Goal: Complete application form: Complete application form

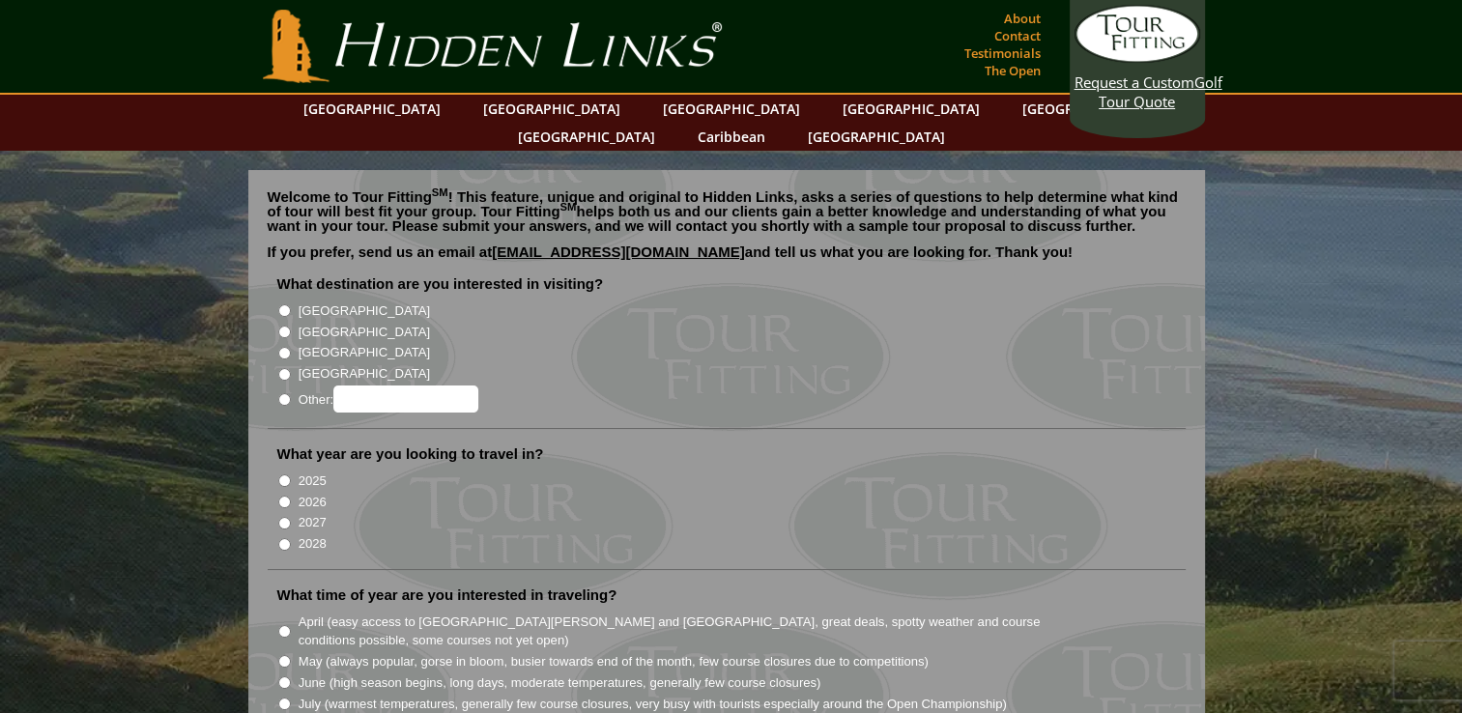
click at [282, 326] on input "[GEOGRAPHIC_DATA]" at bounding box center [284, 332] width 13 height 13
radio input "true"
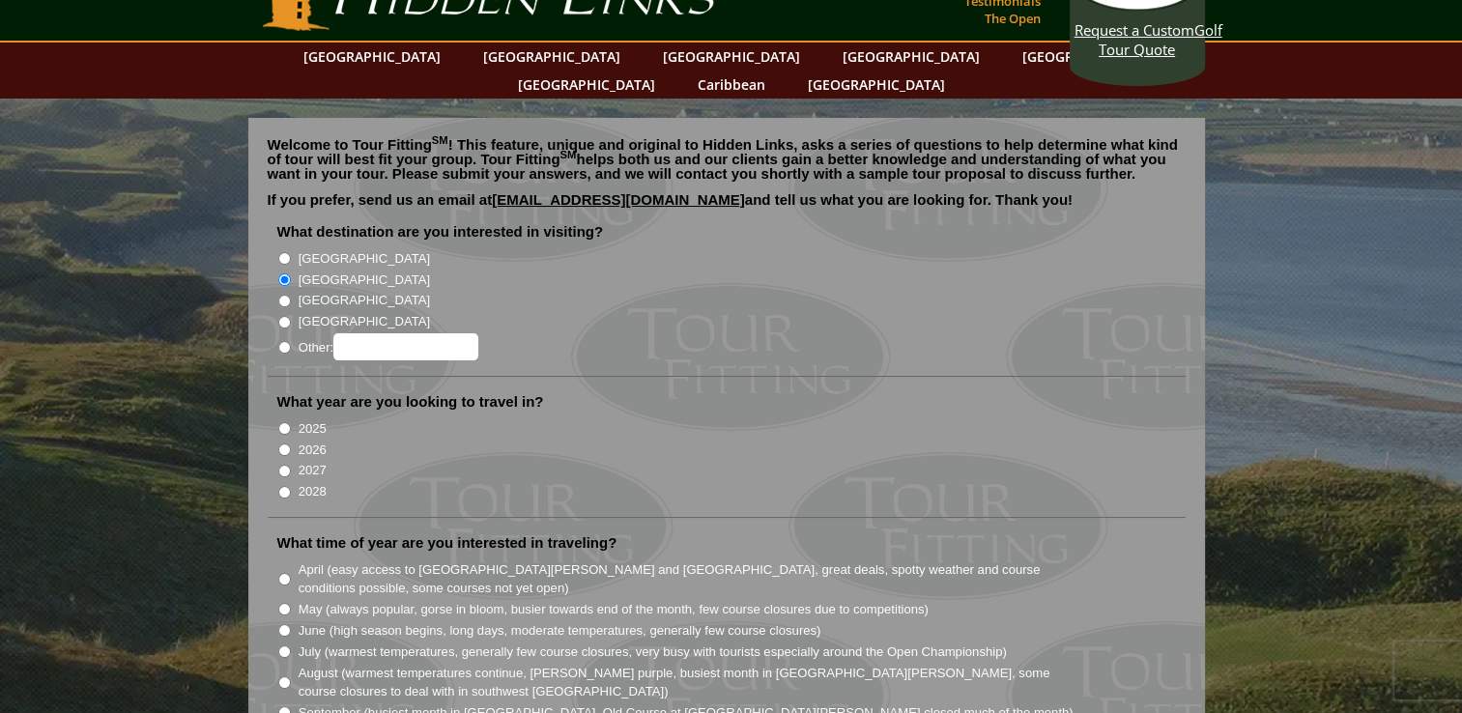
scroll to position [97, 0]
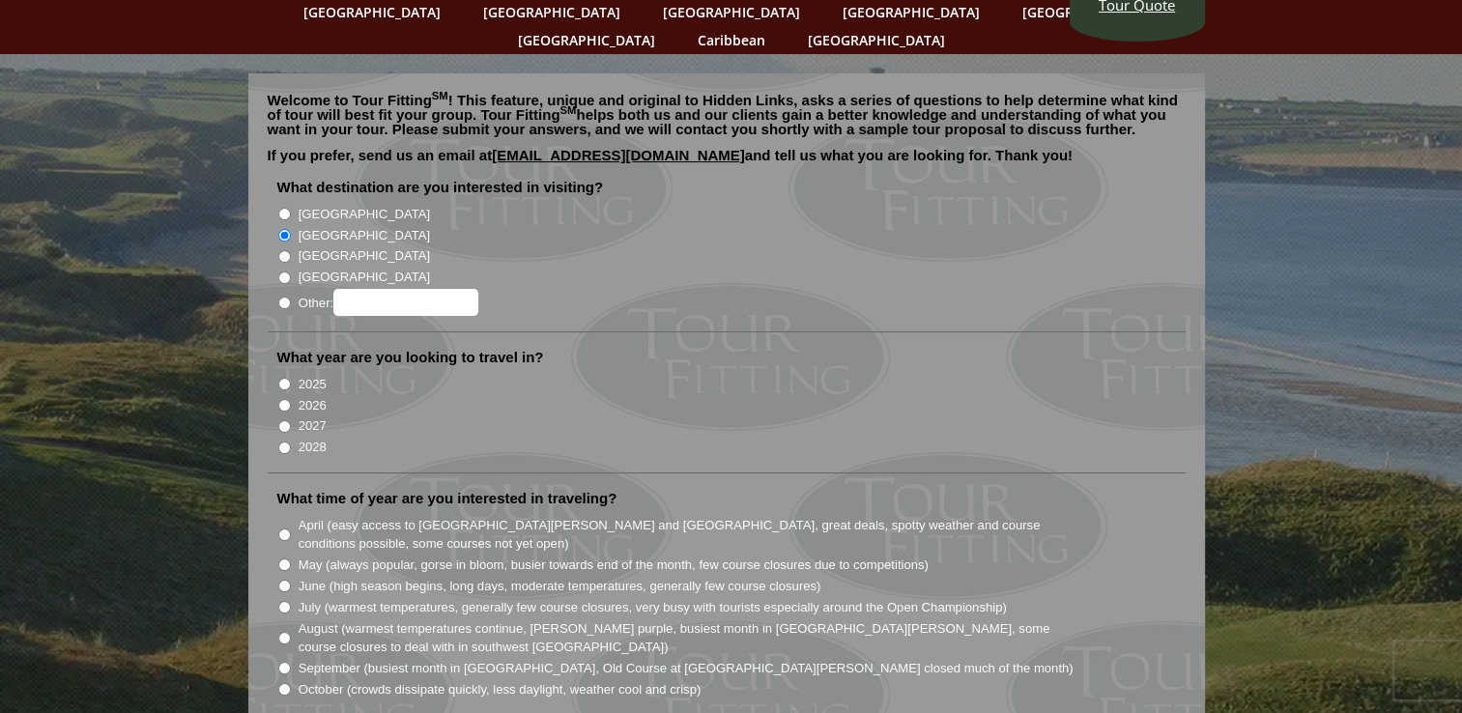
click at [283, 420] on input "2027" at bounding box center [284, 426] width 13 height 13
radio input "true"
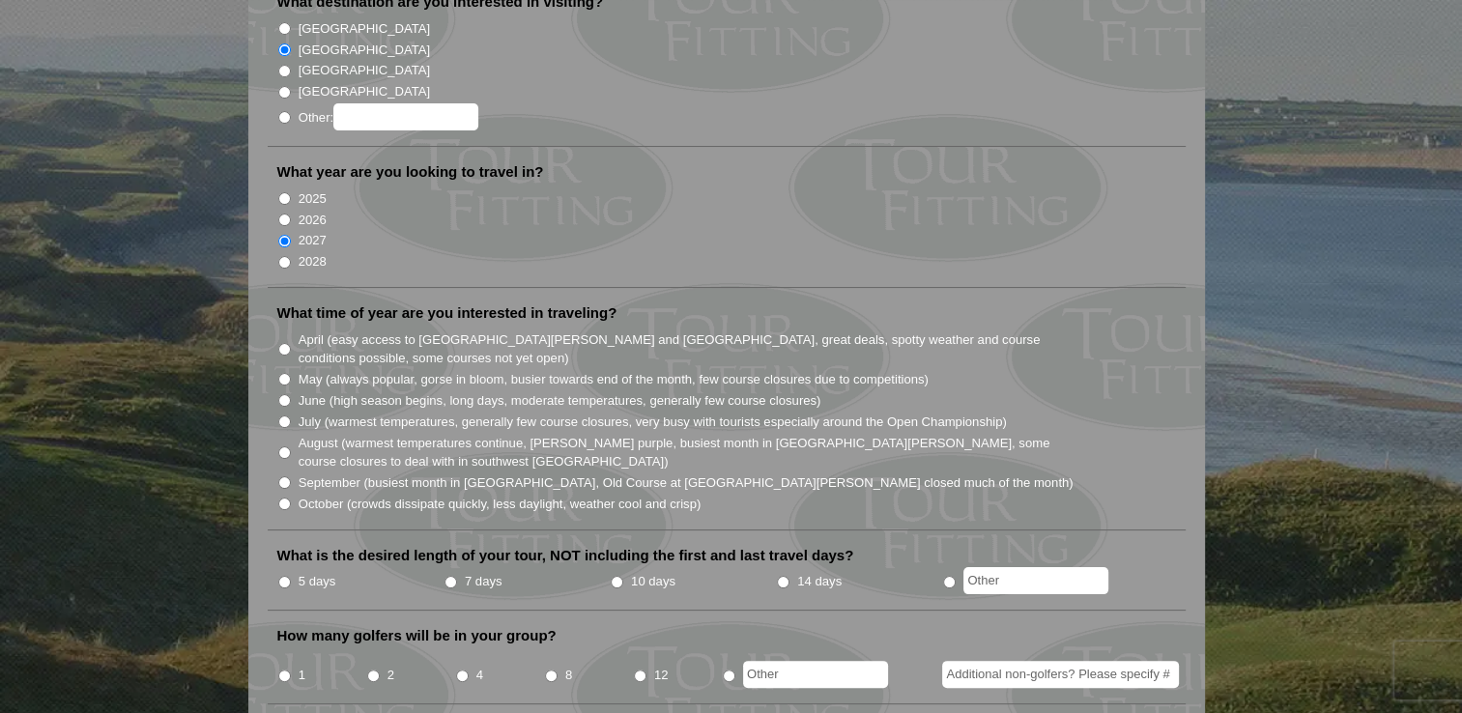
scroll to position [290, 0]
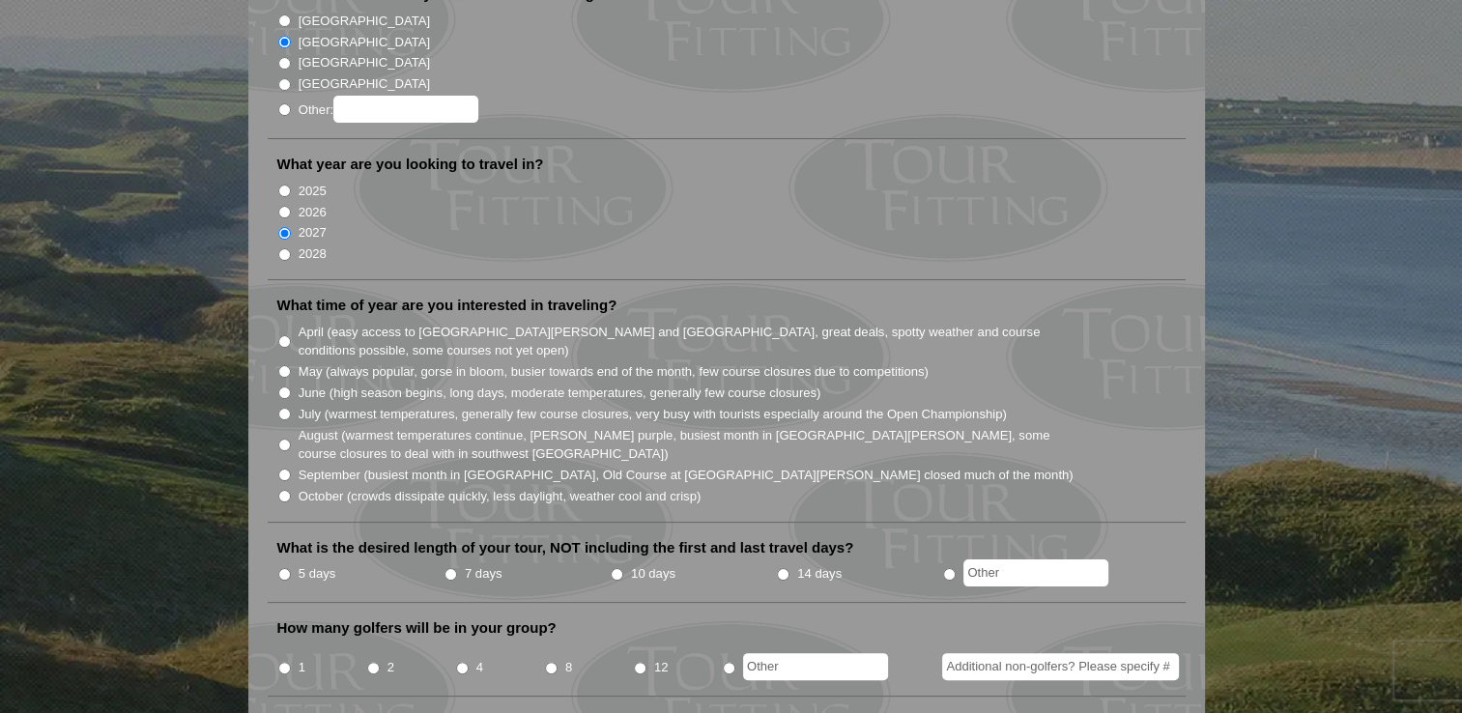
click at [283, 335] on input "April (easy access to [GEOGRAPHIC_DATA][PERSON_NAME] and [GEOGRAPHIC_DATA], gre…" at bounding box center [284, 341] width 13 height 13
radio input "true"
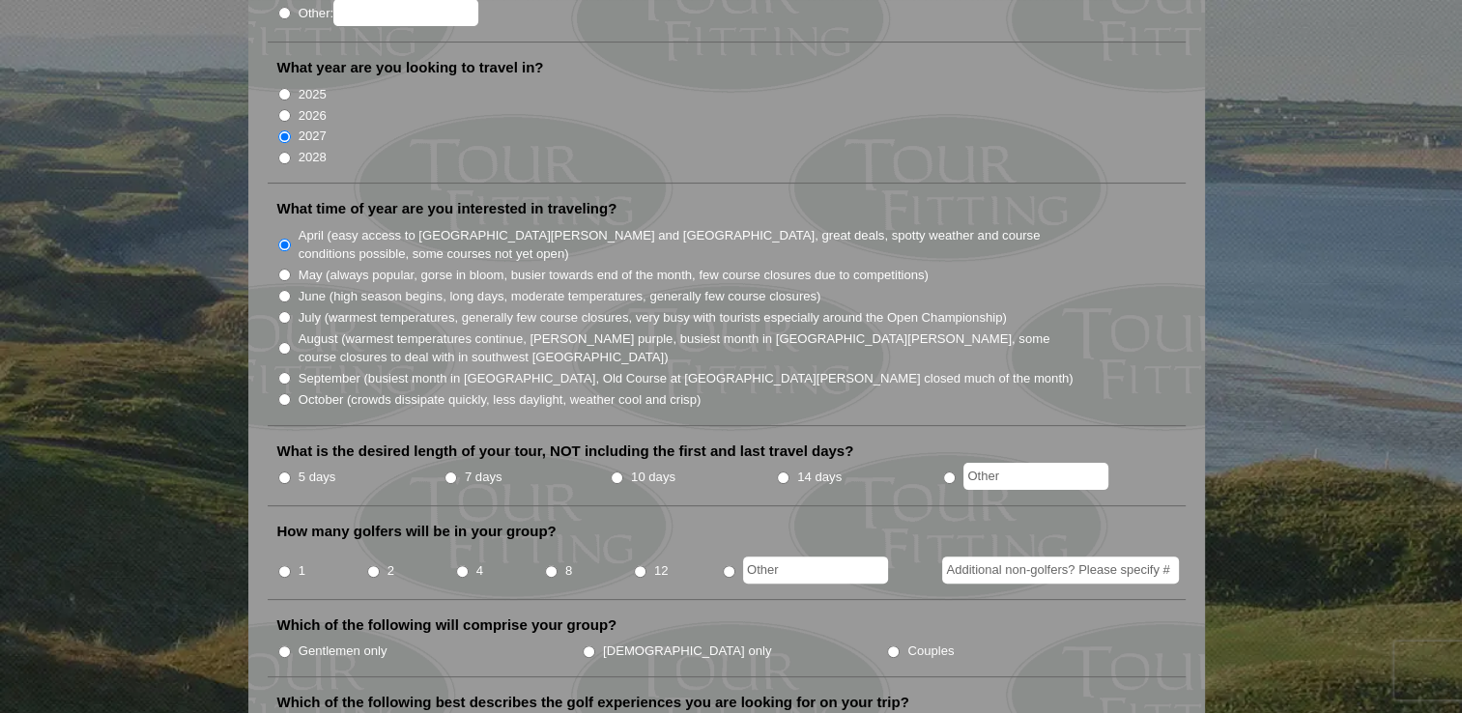
click at [282, 472] on input "5 days" at bounding box center [284, 478] width 13 height 13
radio input "true"
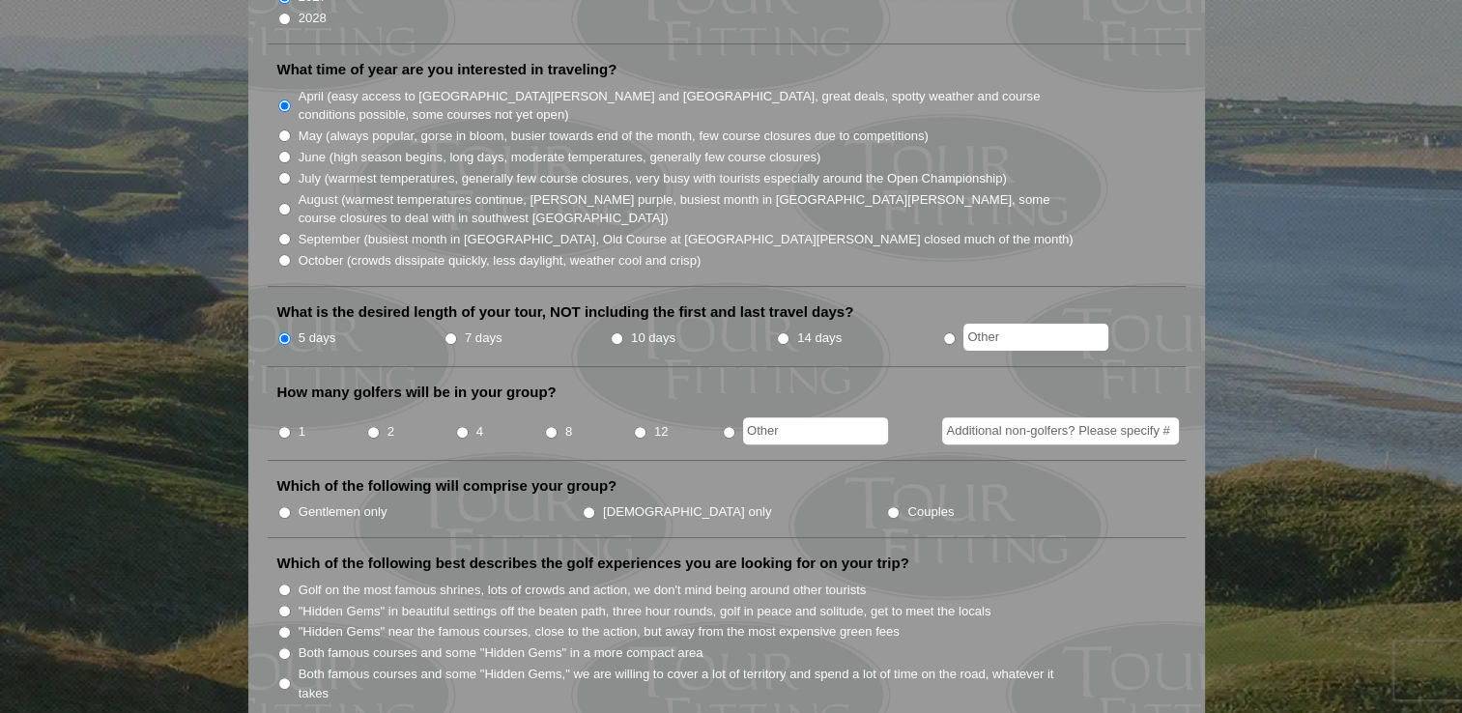
scroll to position [580, 0]
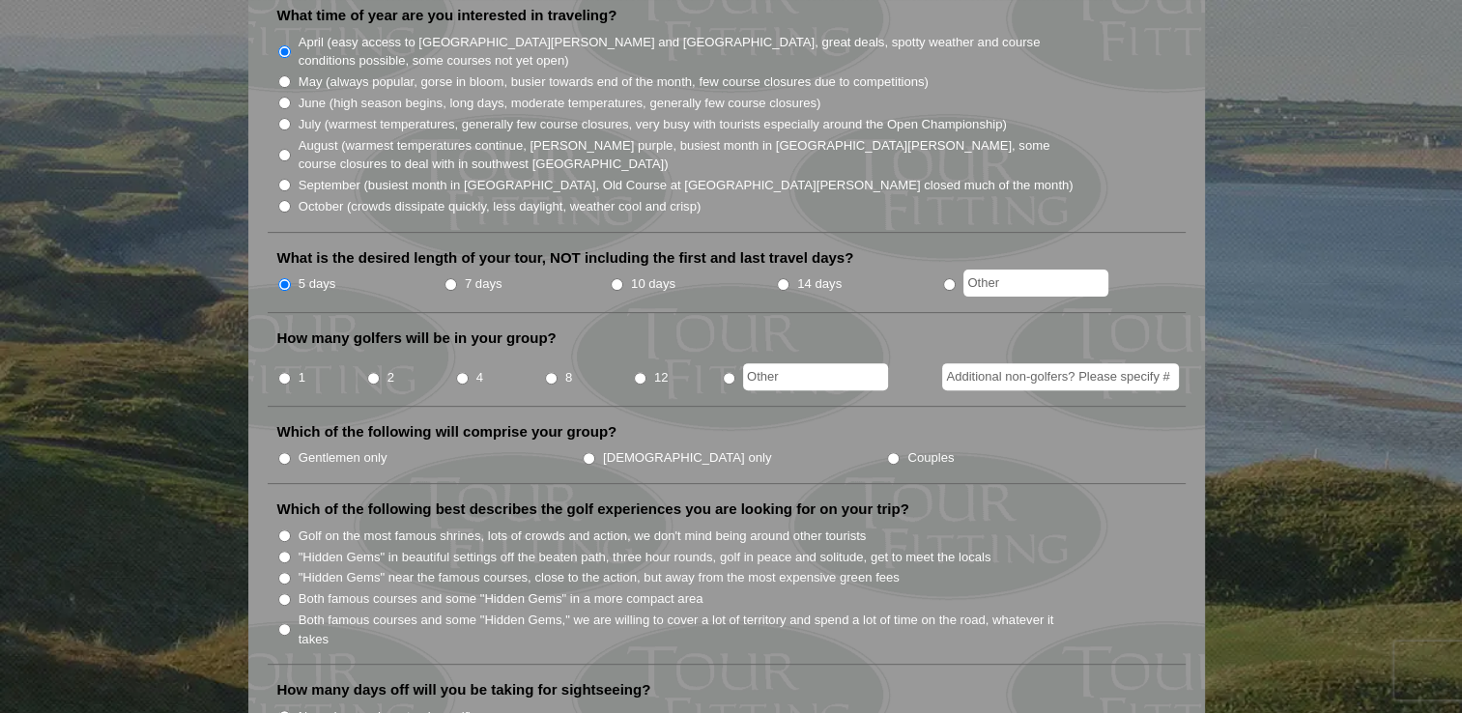
click at [553, 372] on input "8" at bounding box center [551, 378] width 13 height 13
radio input "true"
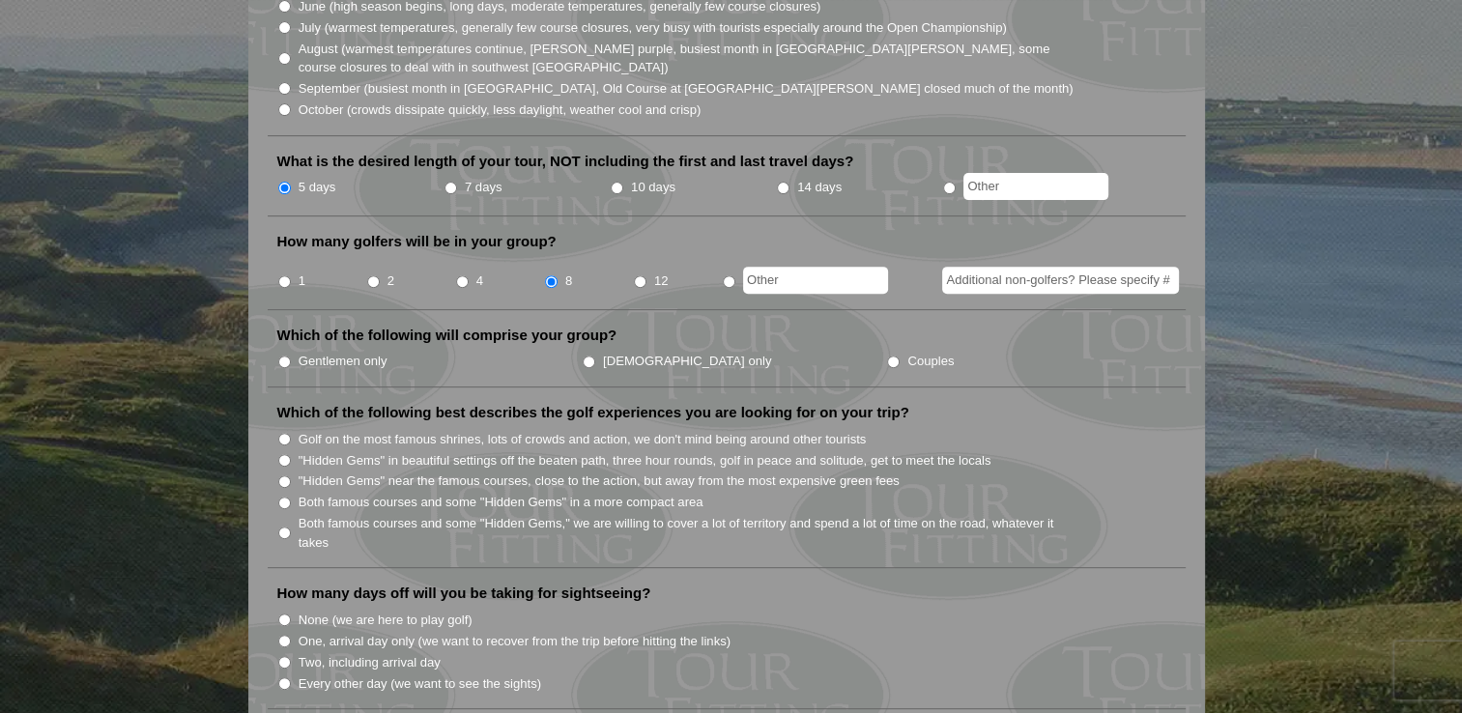
click at [282, 356] on input "Gentlemen only" at bounding box center [284, 362] width 13 height 13
radio input "true"
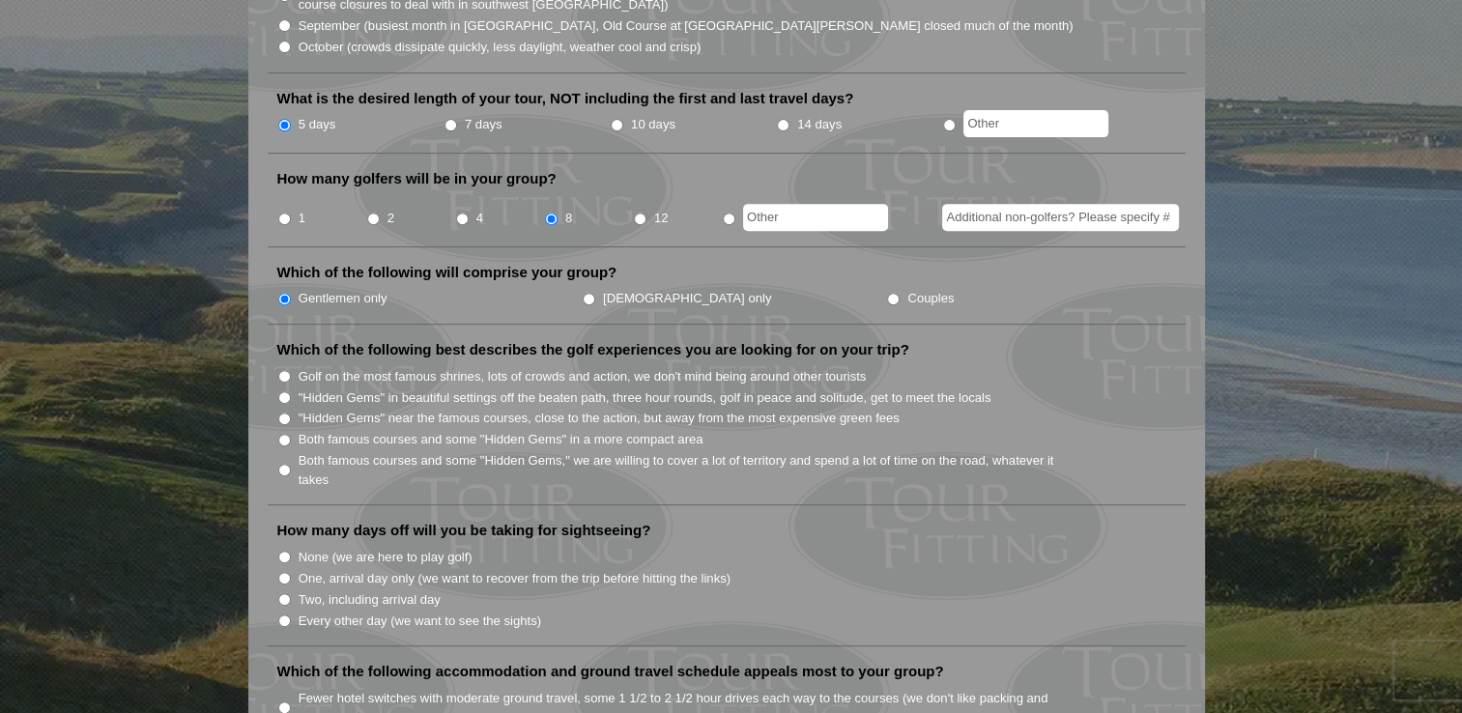
scroll to position [773, 0]
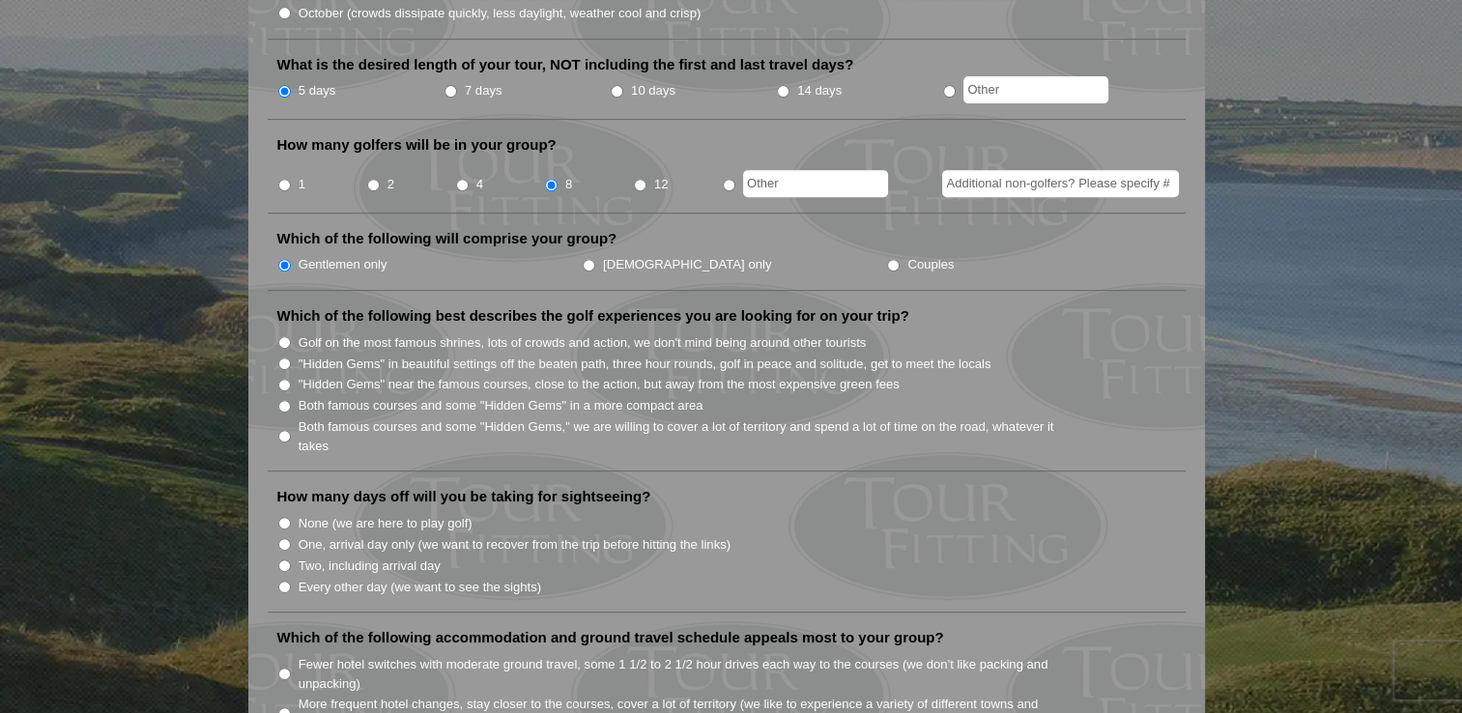
click at [286, 400] on input "Both famous courses and some "Hidden Gems" in a more compact area" at bounding box center [284, 406] width 13 height 13
radio input "true"
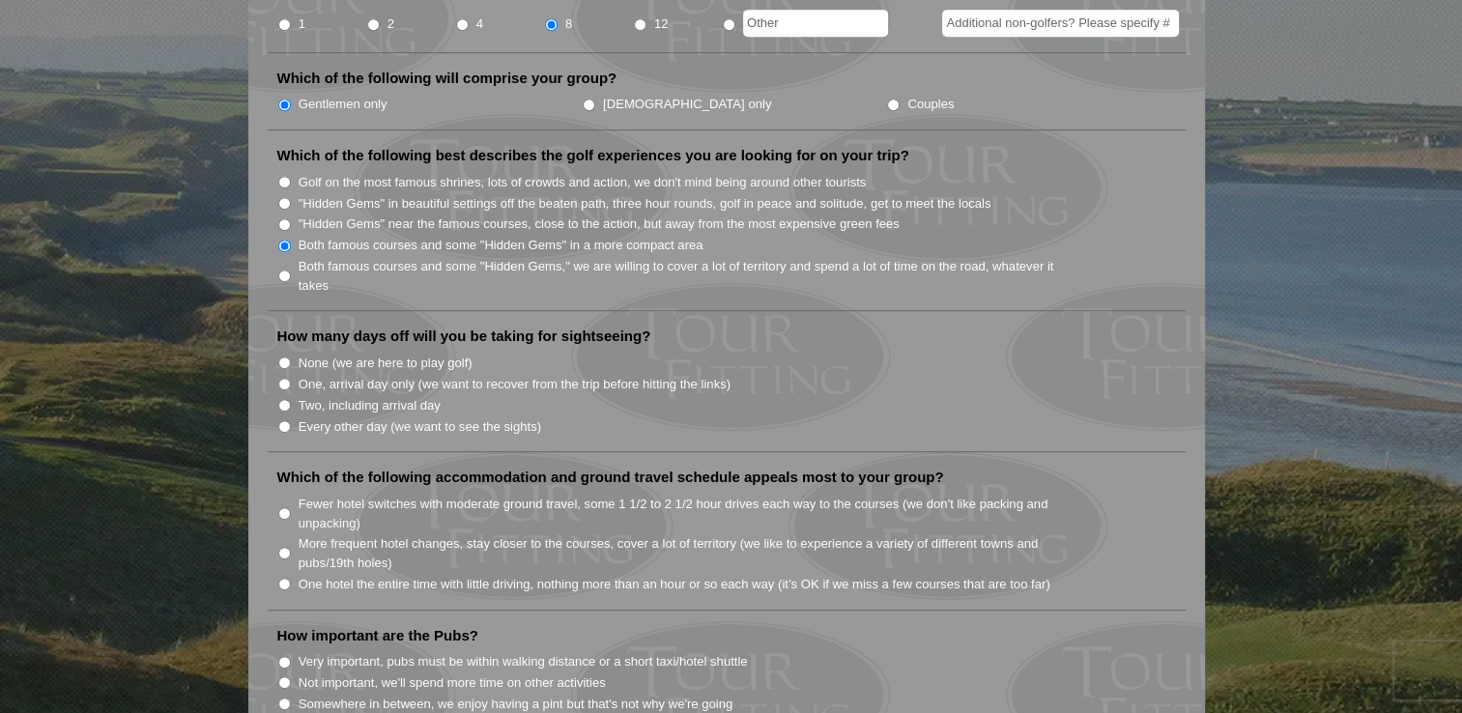
scroll to position [967, 0]
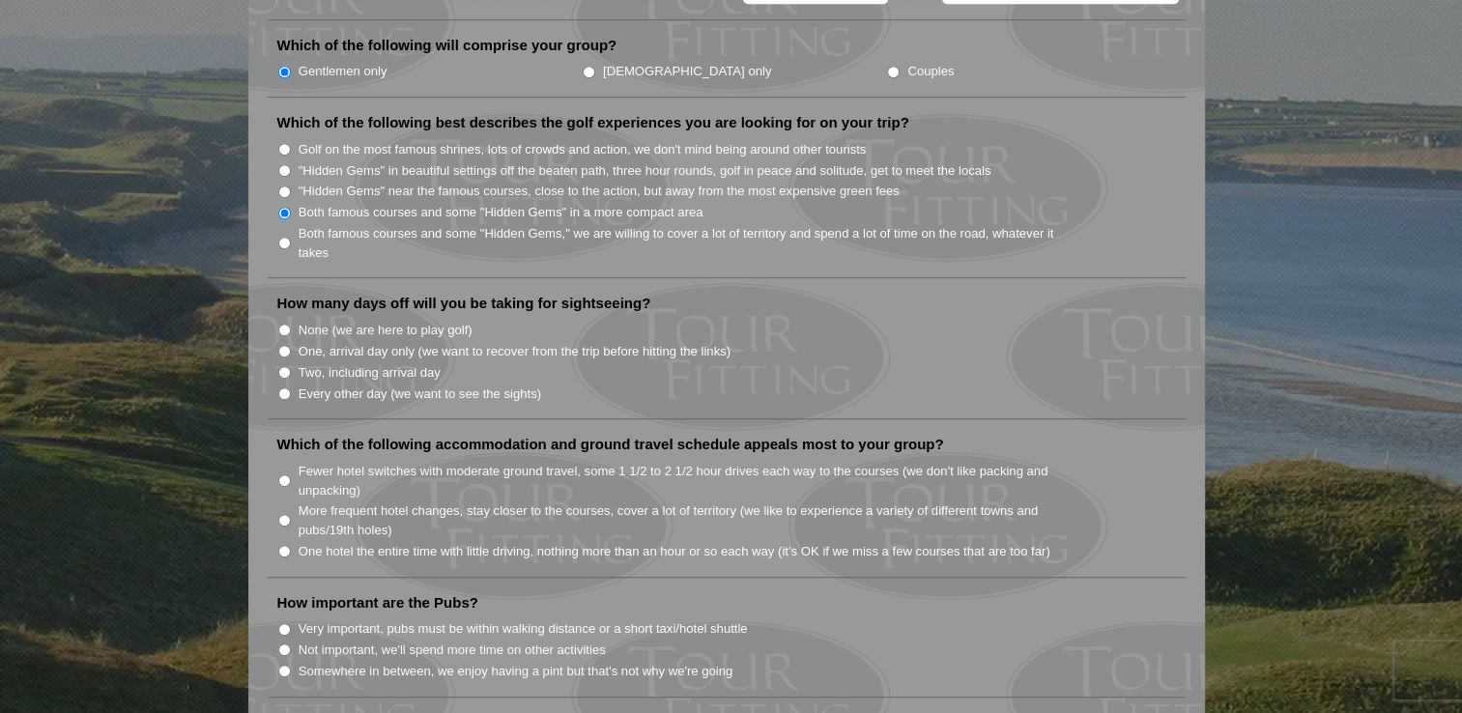
click at [283, 324] on input "None (we are here to play golf)" at bounding box center [284, 330] width 13 height 13
radio input "true"
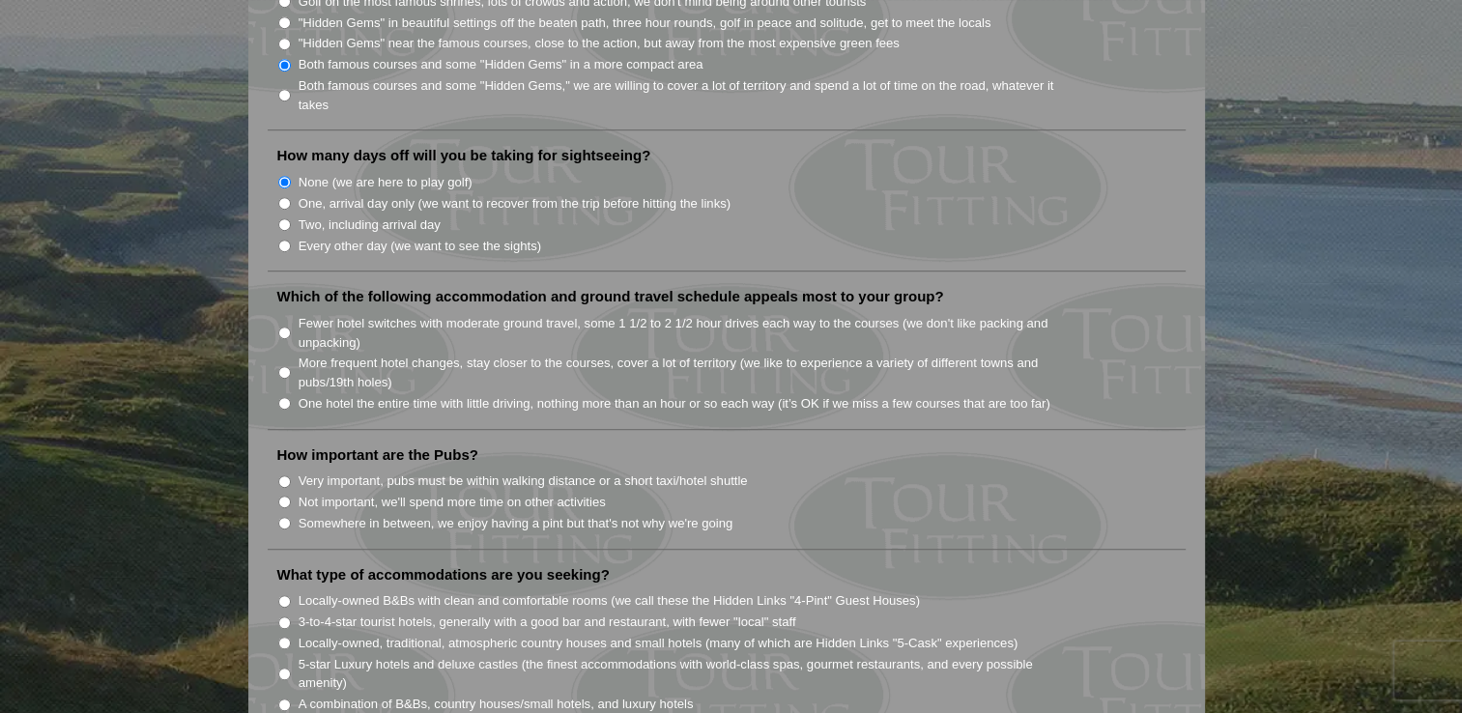
scroll to position [1160, 0]
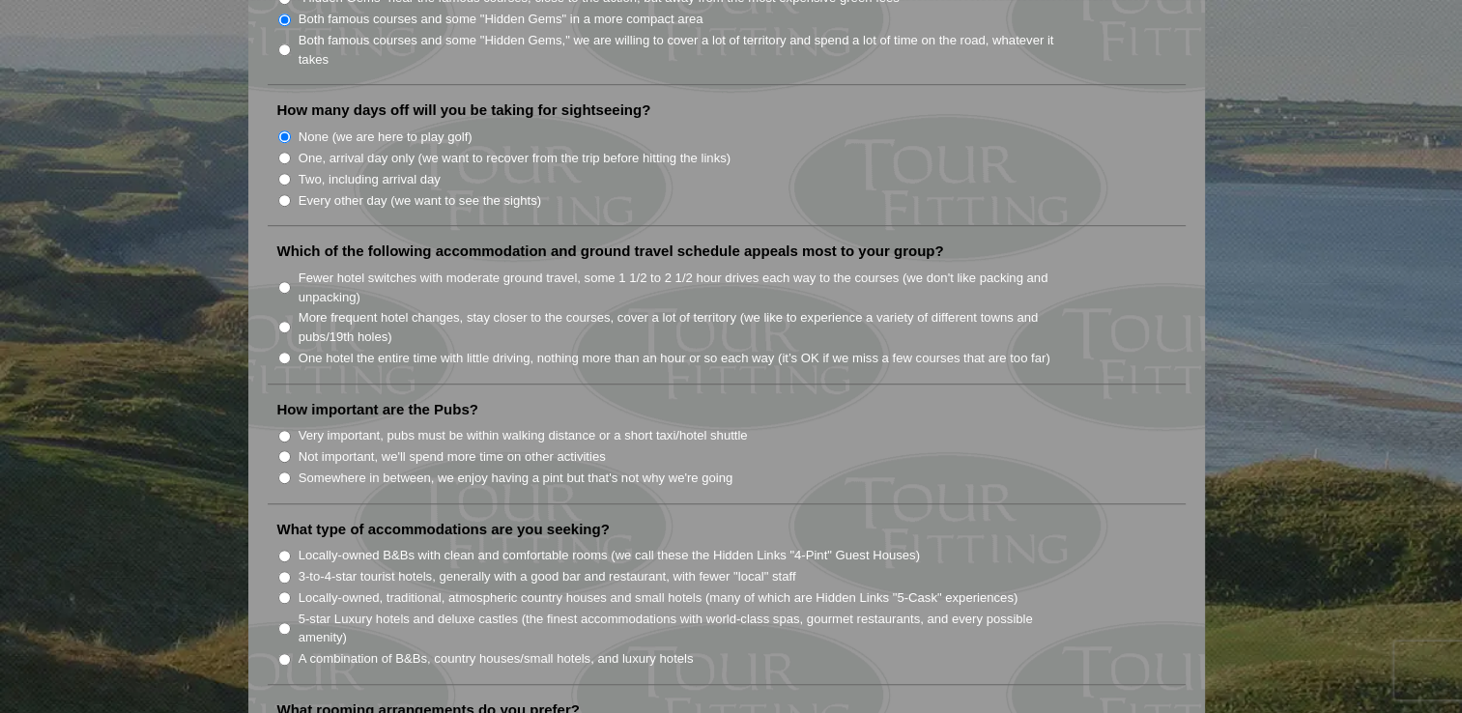
click at [284, 352] on input "One hotel the entire time with little driving, nothing more than an hour or so …" at bounding box center [284, 358] width 13 height 13
radio input "true"
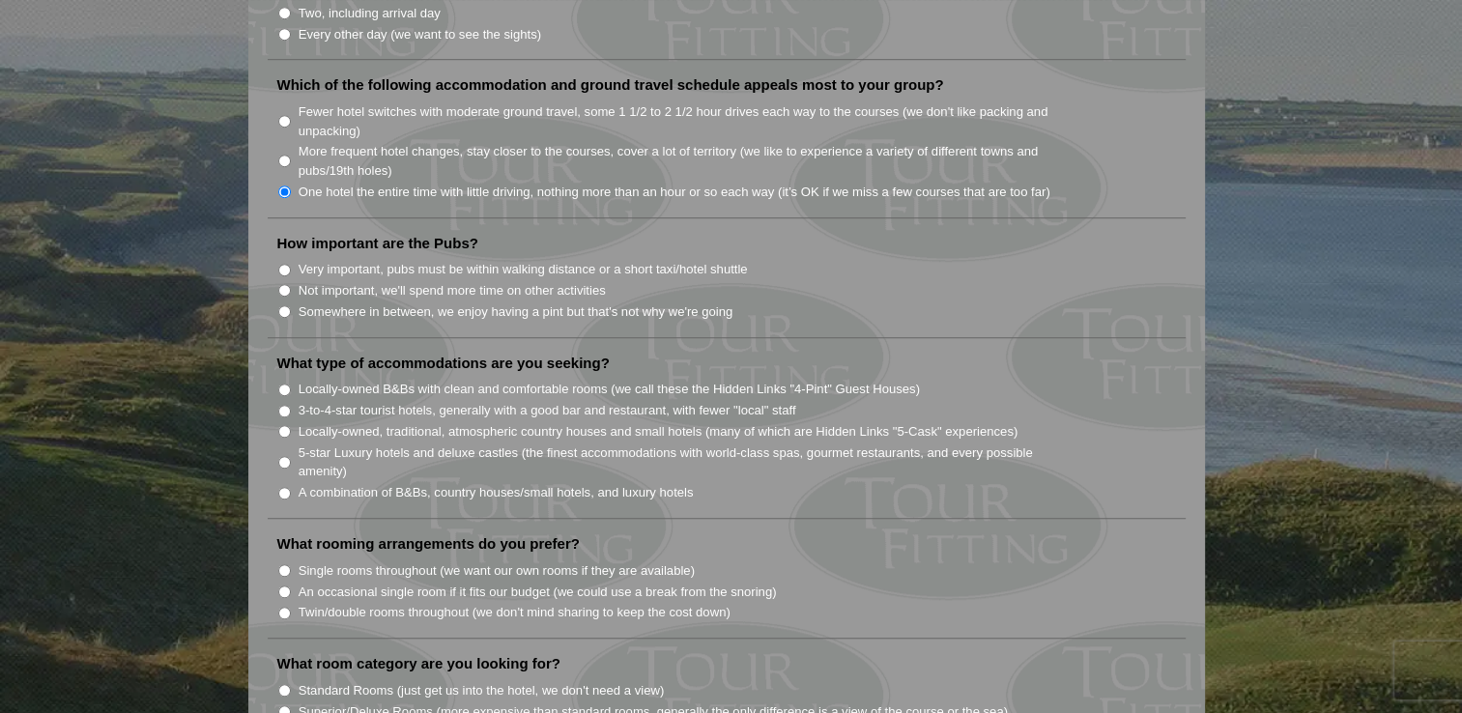
scroll to position [1353, 0]
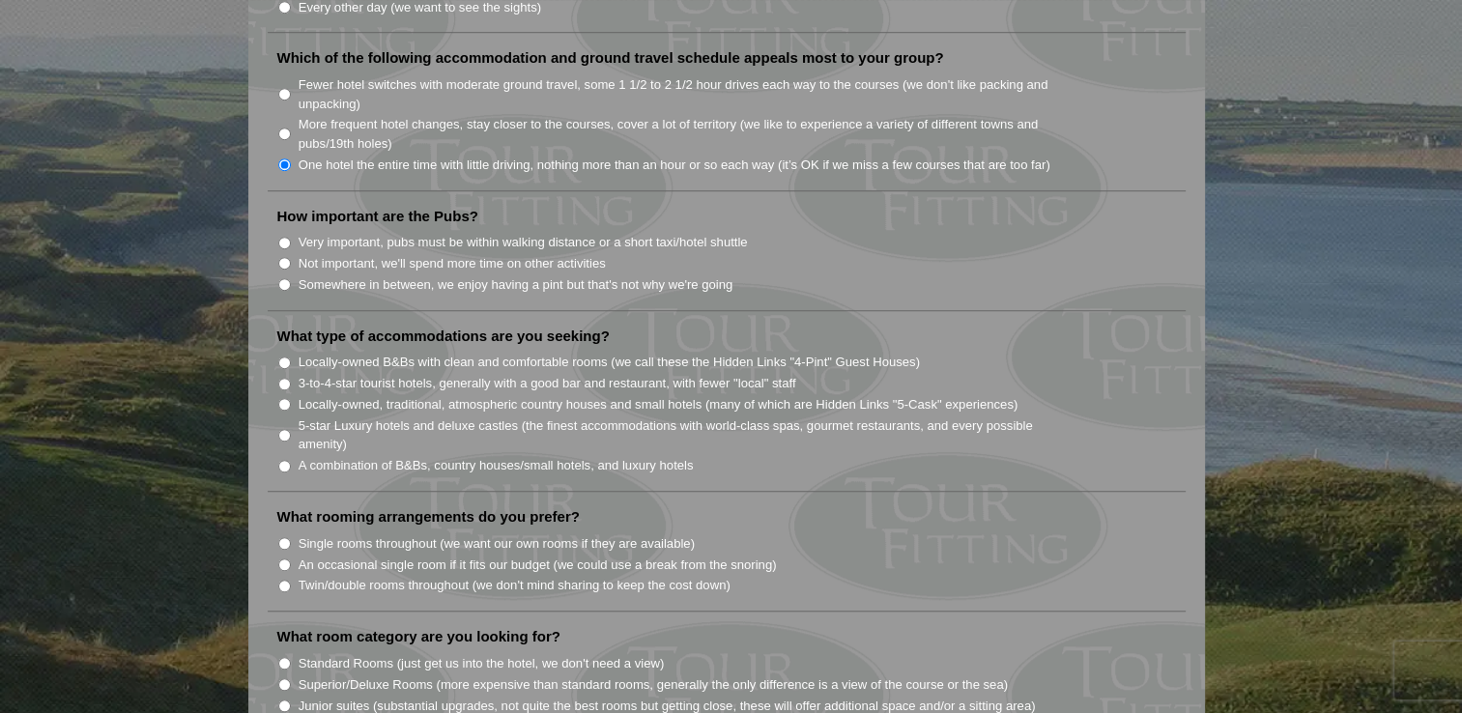
click at [283, 278] on input "Somewhere in between, we enjoy having a pint but that's not why we're going" at bounding box center [284, 284] width 13 height 13
radio input "true"
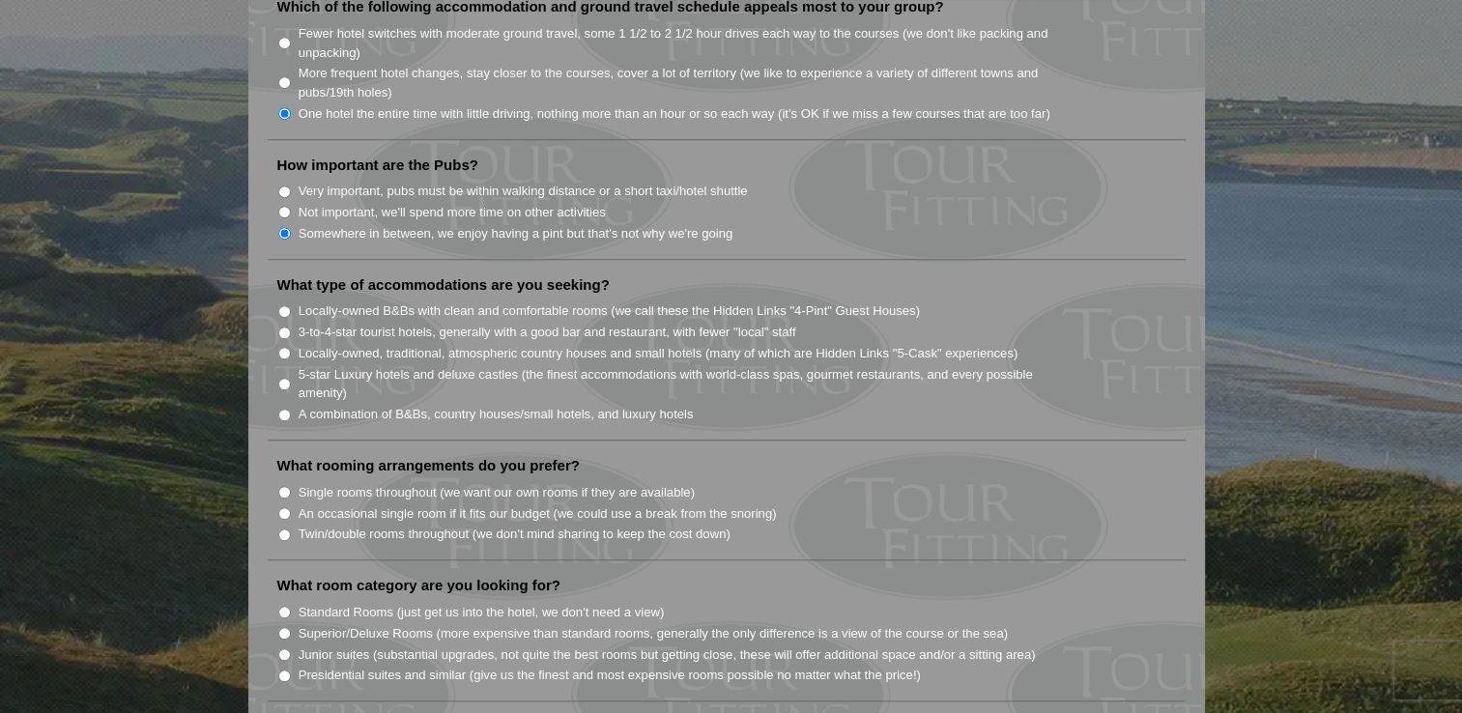
scroll to position [1450, 0]
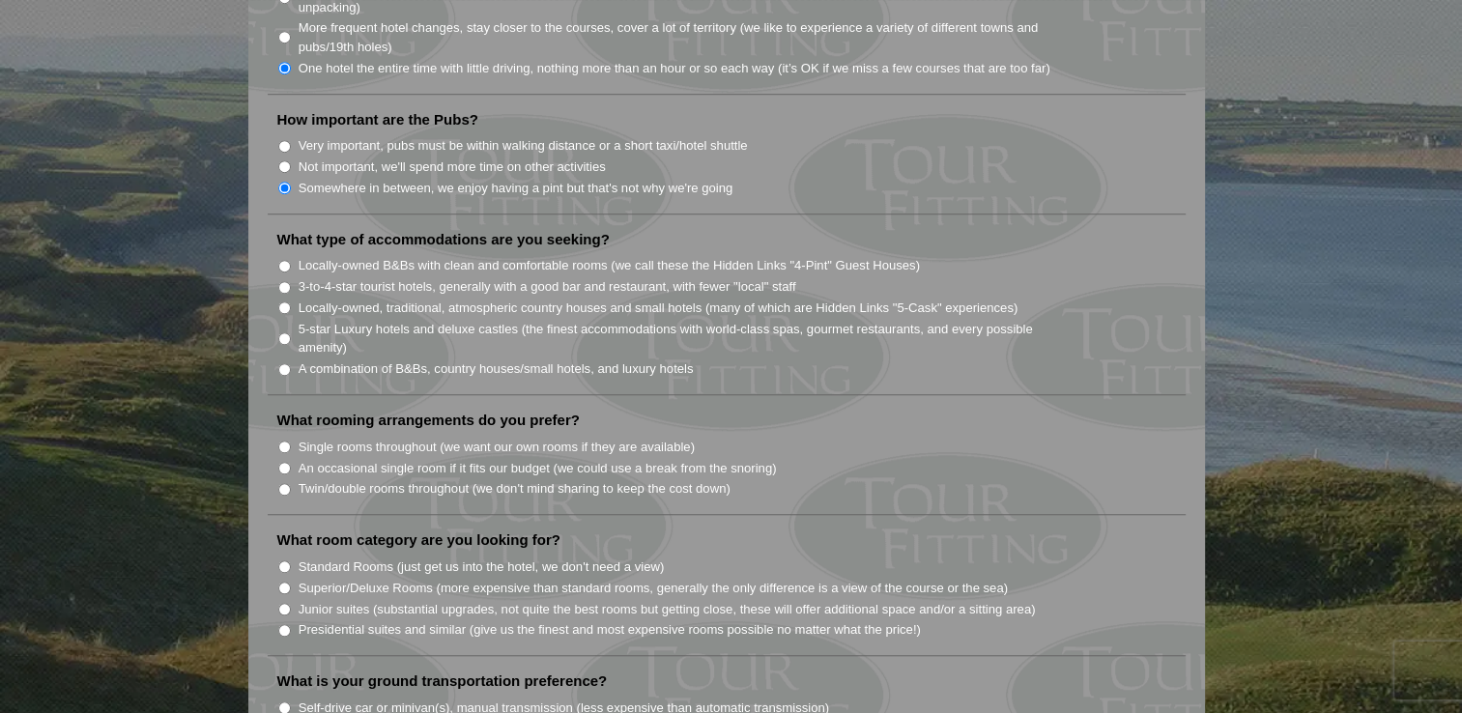
click at [286, 275] on li "3-to-4-star tourist hotels, generally with a good bar and restaurant, with fewe…" at bounding box center [734, 285] width 914 height 21
click at [287, 281] on input "3-to-4-star tourist hotels, generally with a good bar and restaurant, with fewe…" at bounding box center [284, 287] width 13 height 13
radio input "true"
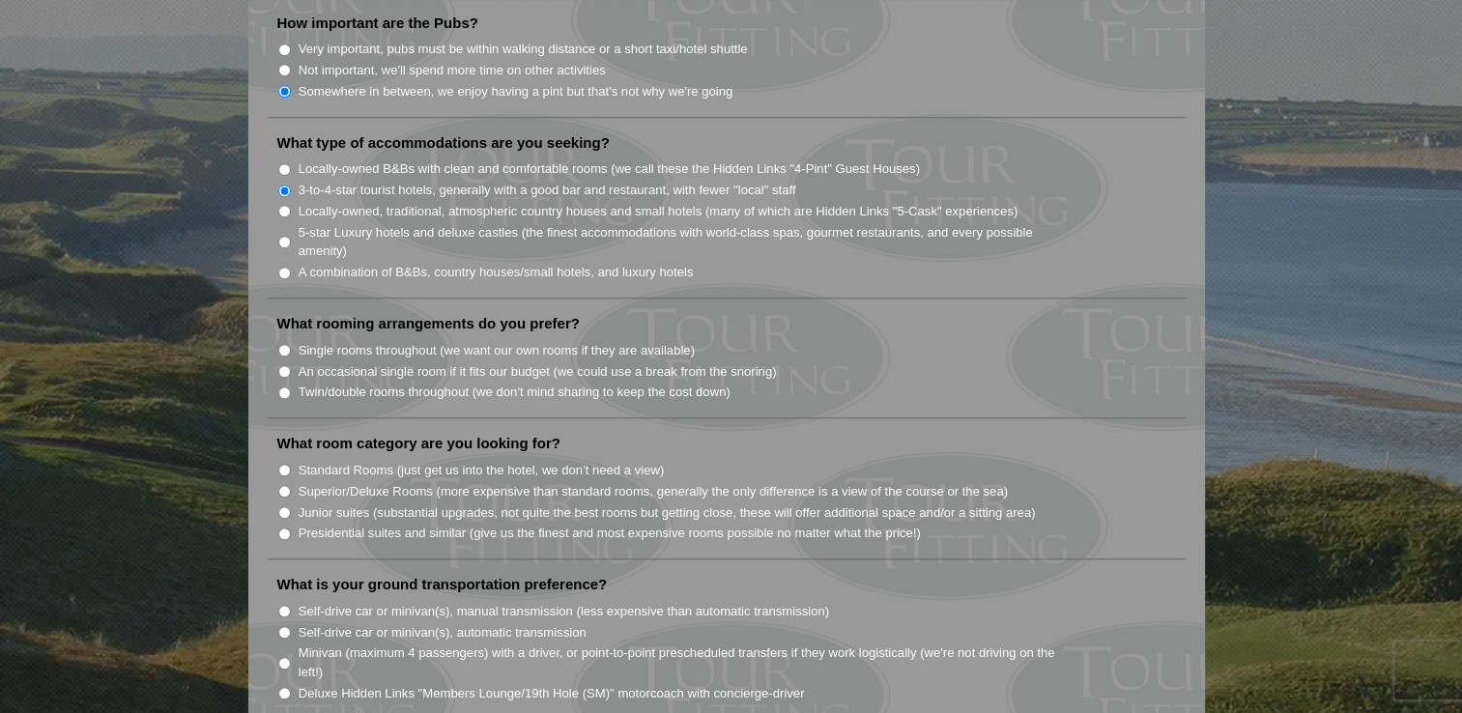
click at [283, 387] on input "Twin/double rooms throughout (we don't mind sharing to keep the cost down)" at bounding box center [284, 393] width 13 height 13
radio input "true"
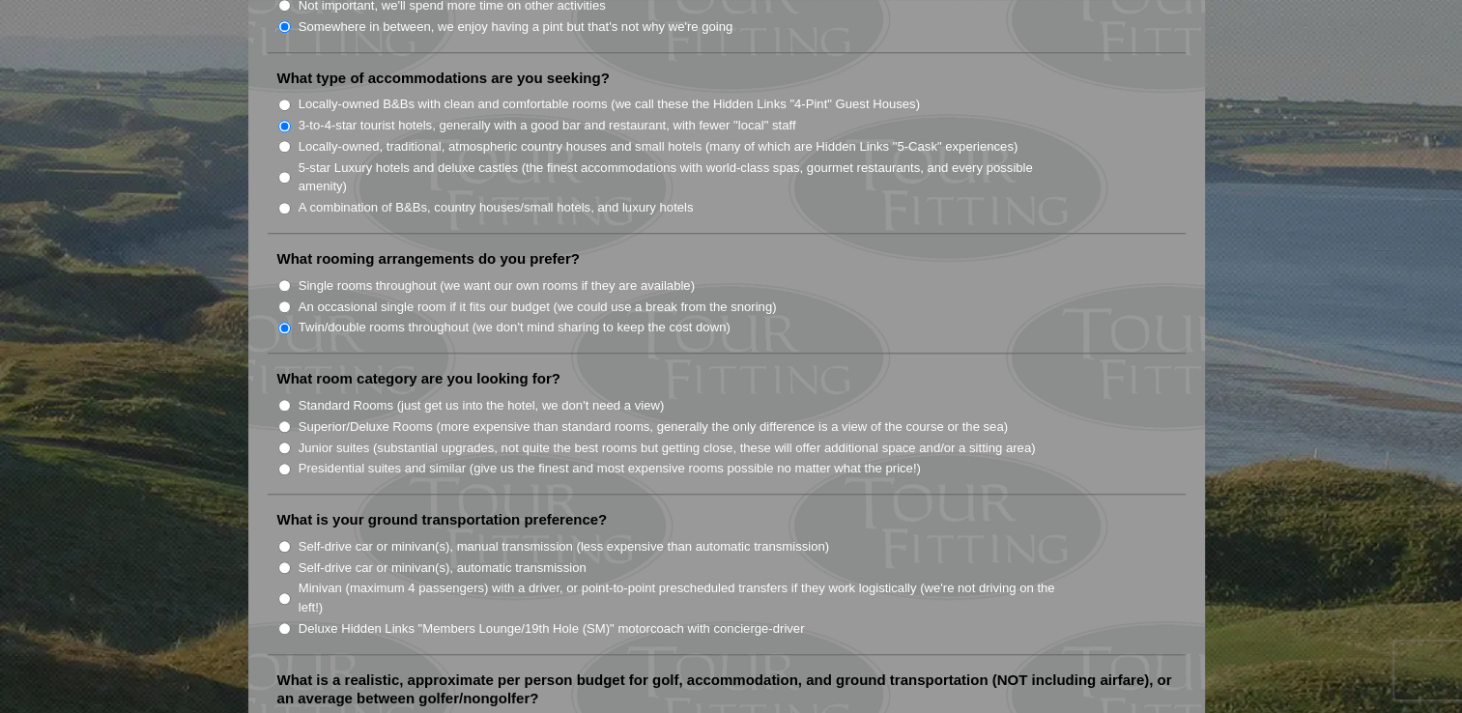
scroll to position [1643, 0]
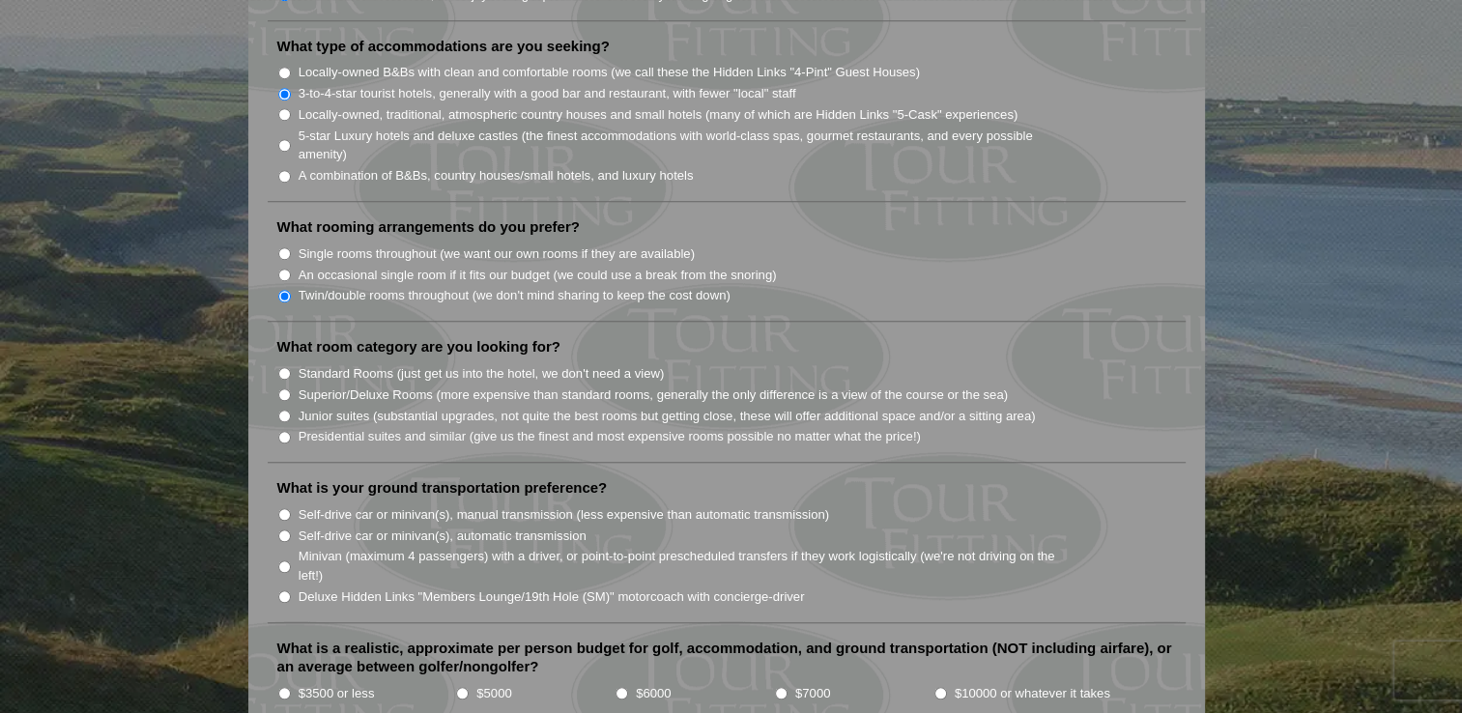
click at [287, 367] on input "Standard Rooms (just get us into the hotel, we don't need a view)" at bounding box center [284, 373] width 13 height 13
radio input "true"
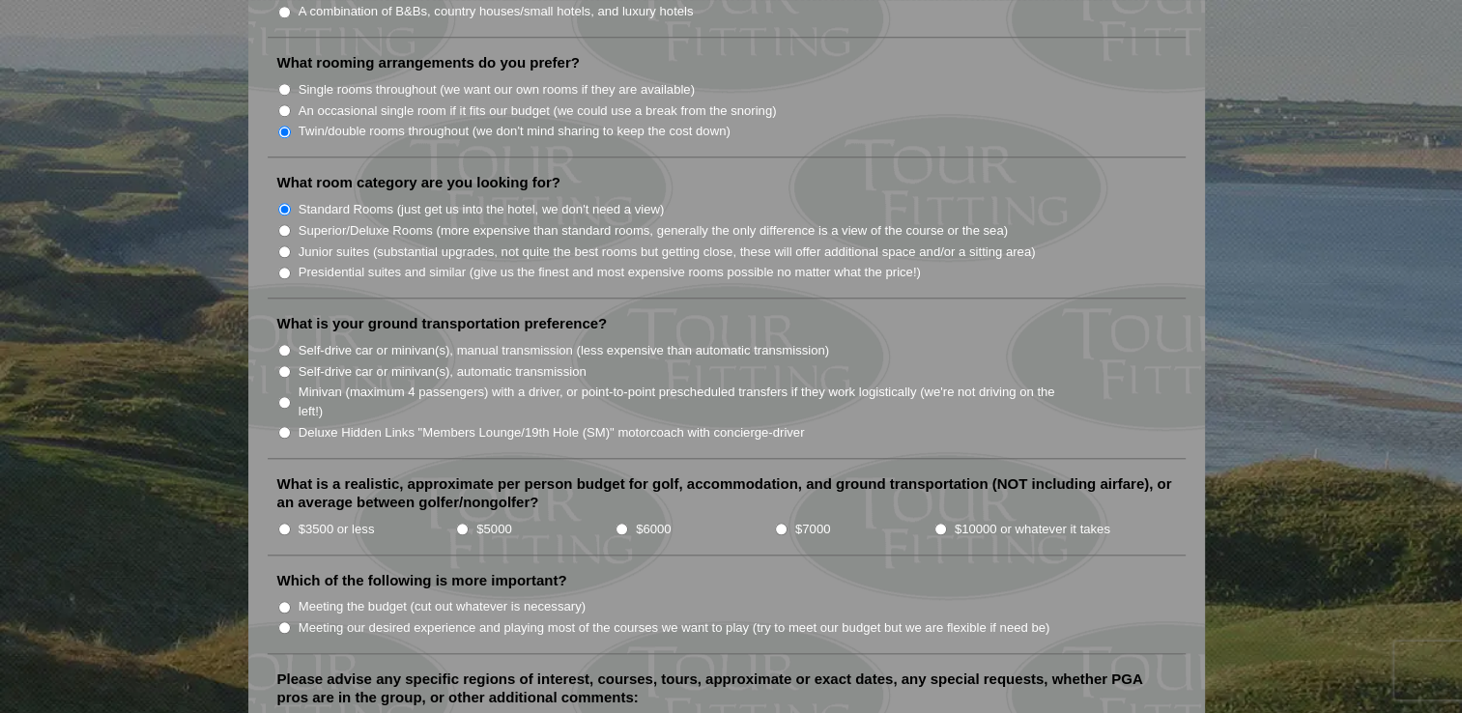
scroll to position [1837, 0]
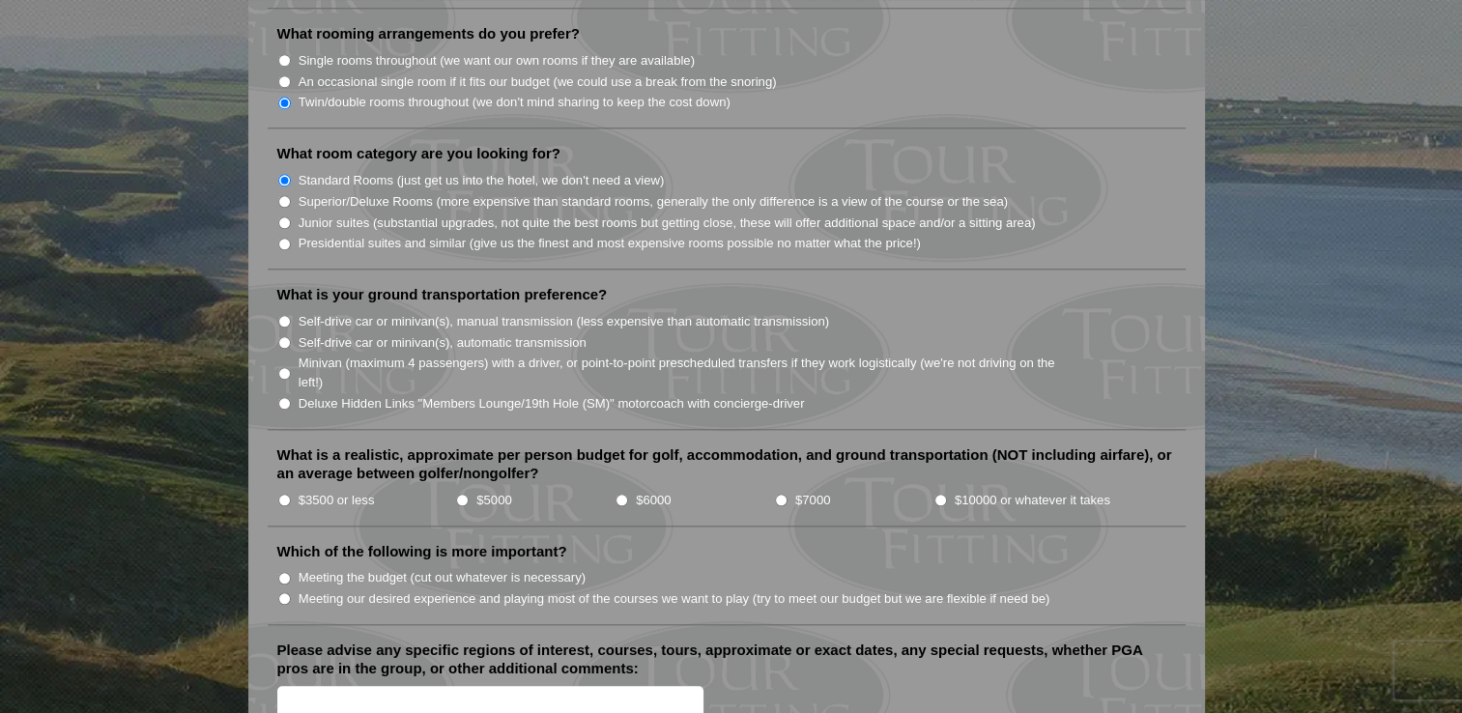
click at [285, 367] on input "Minivan (maximum 4 passengers) with a driver, or point-to-point prescheduled tr…" at bounding box center [284, 373] width 13 height 13
radio input "true"
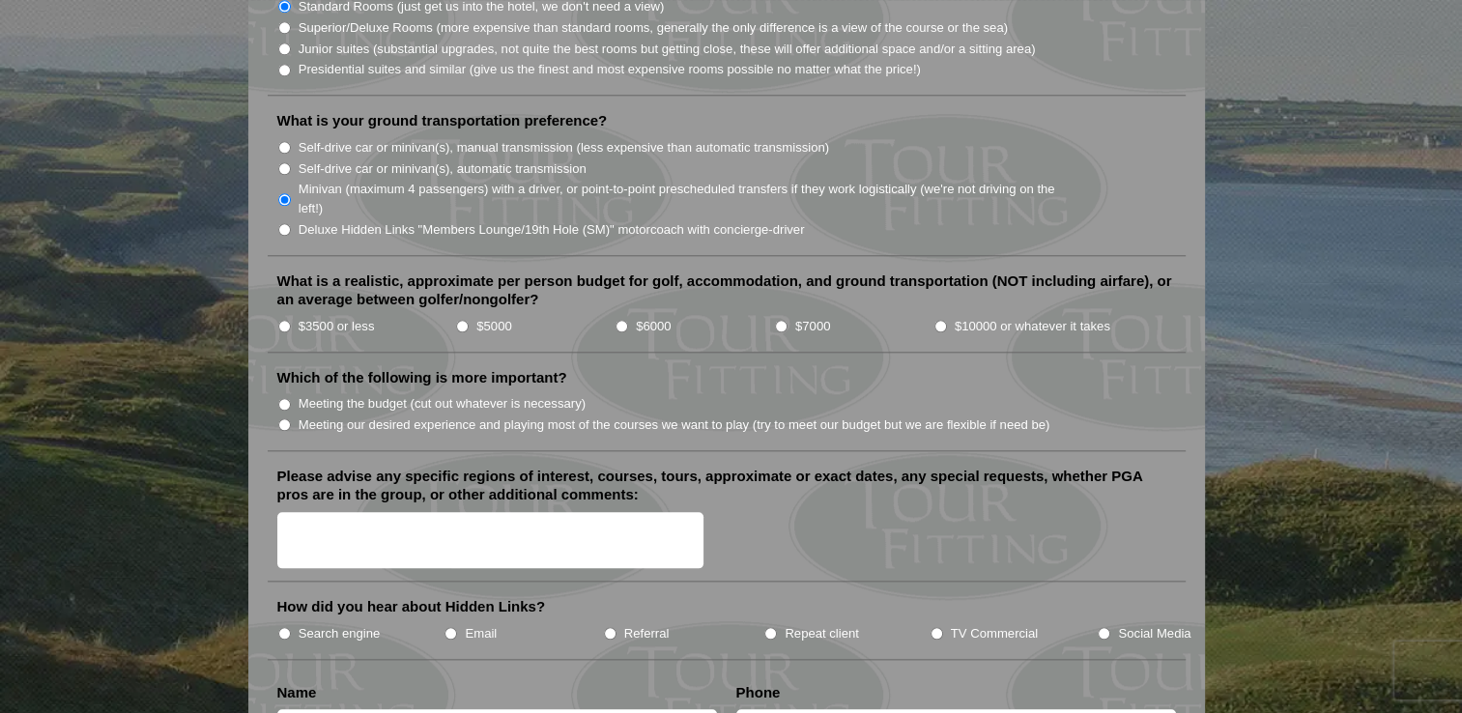
scroll to position [2030, 0]
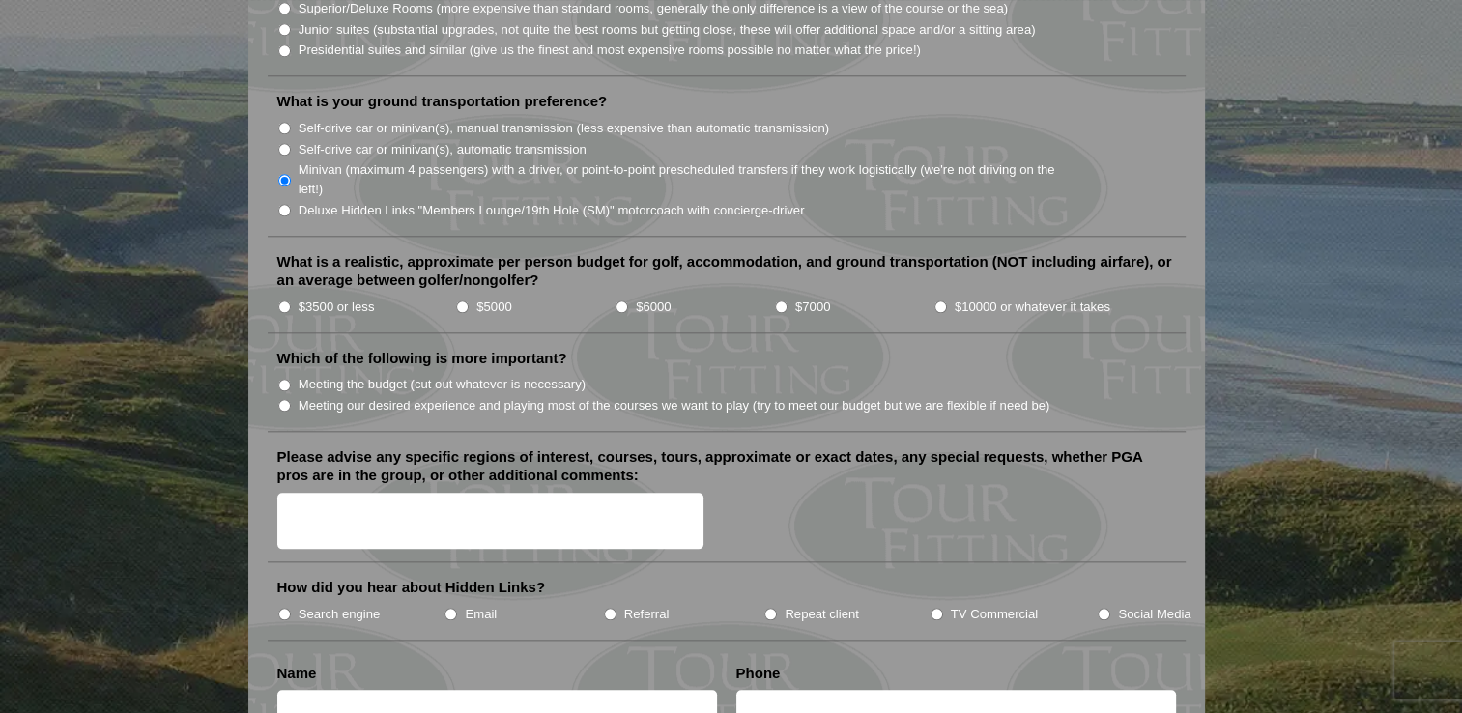
click at [284, 301] on input "$3500 or less" at bounding box center [284, 307] width 13 height 13
radio input "true"
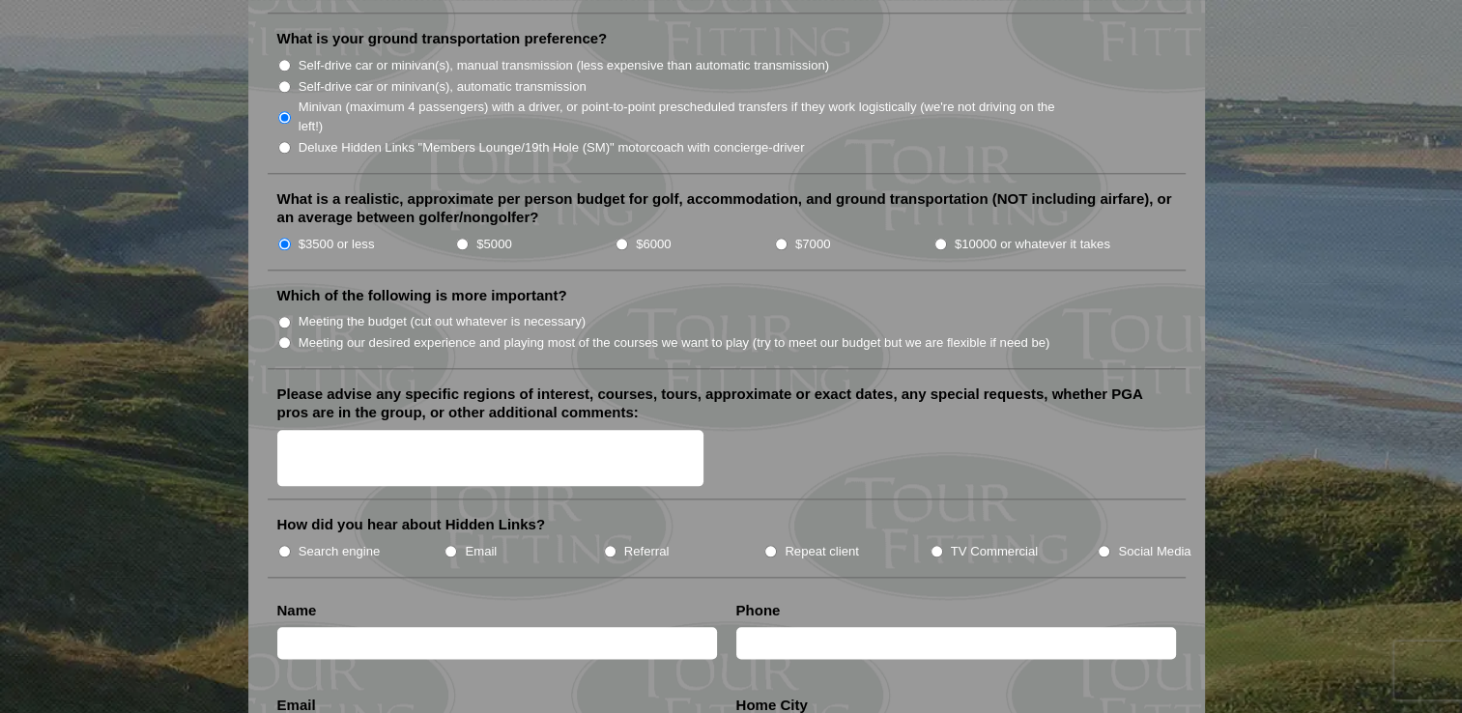
scroll to position [2126, 0]
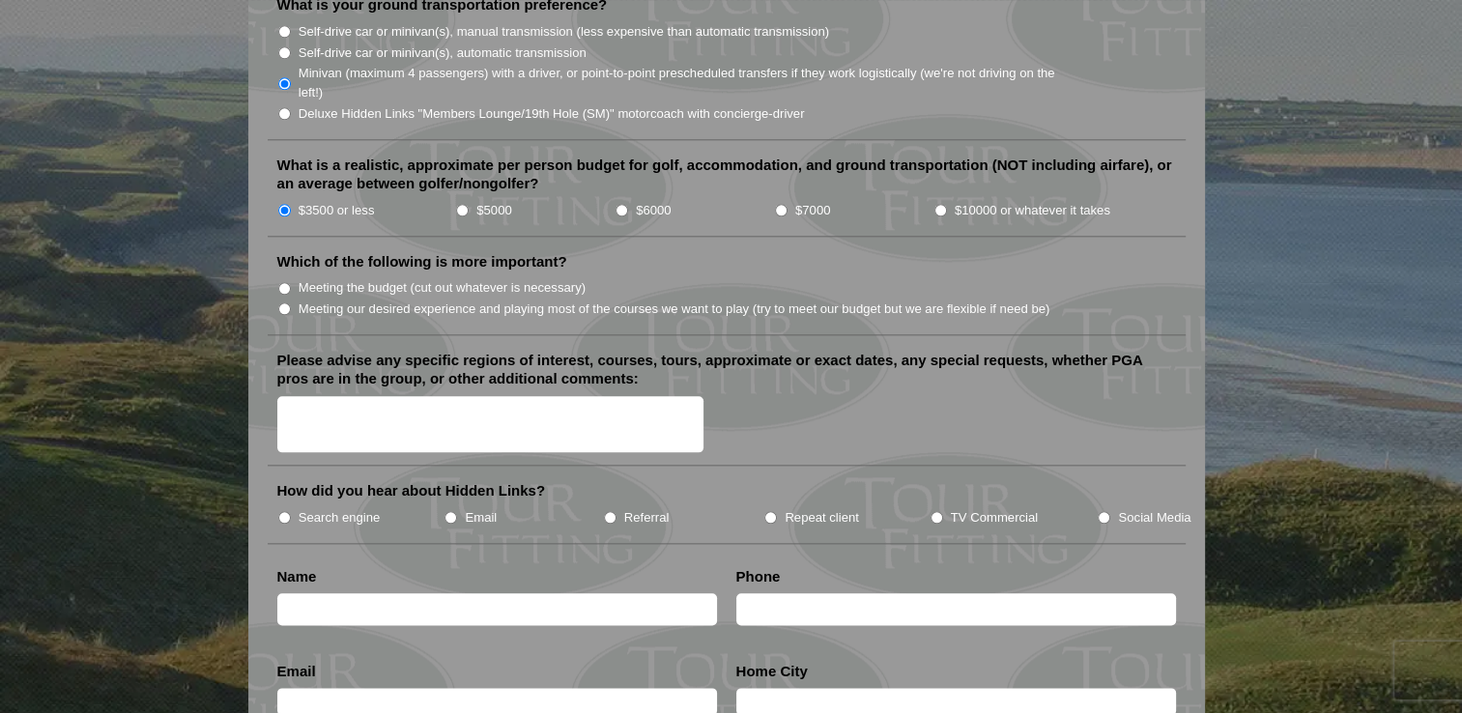
click at [287, 303] on input "Meeting our desired experience and playing most of the courses we want to play …" at bounding box center [284, 309] width 13 height 13
radio input "true"
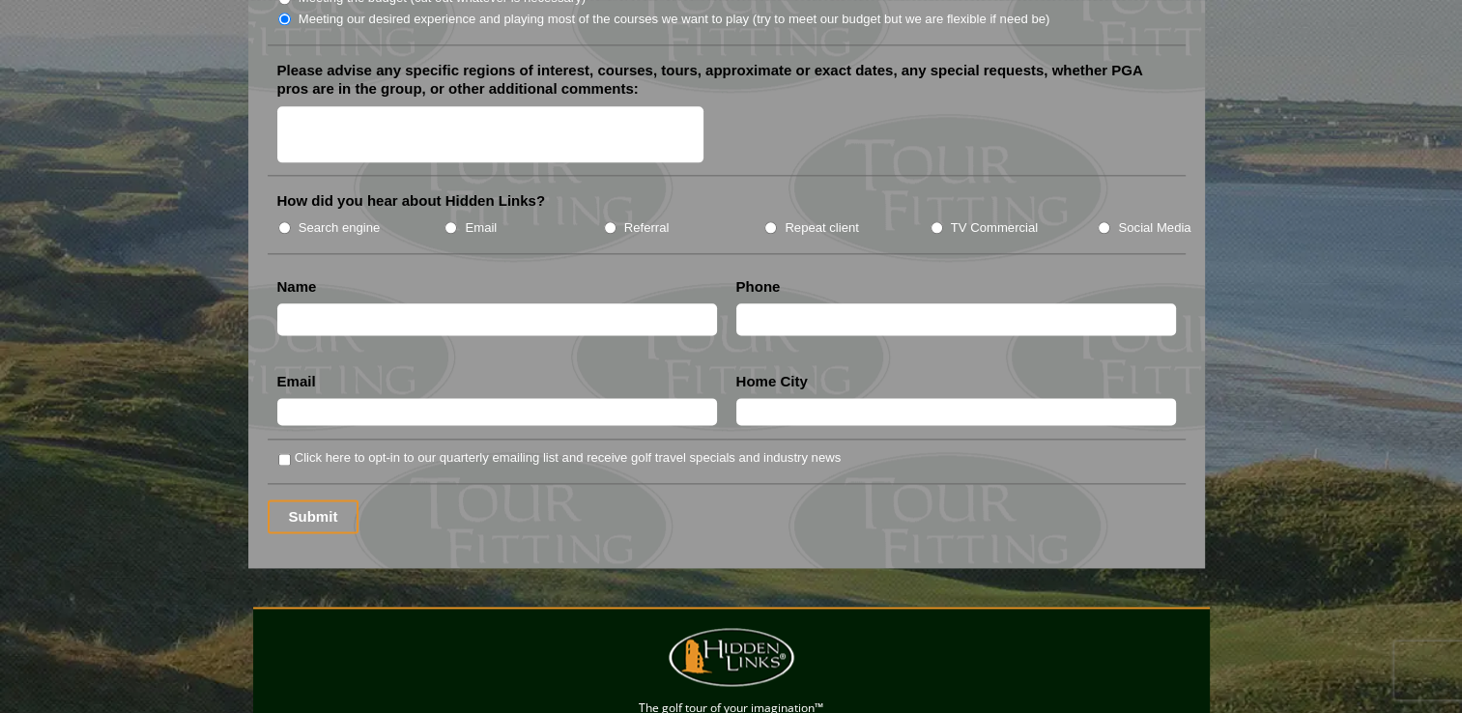
scroll to position [2513, 0]
